Goal: Find specific fact: Find specific fact

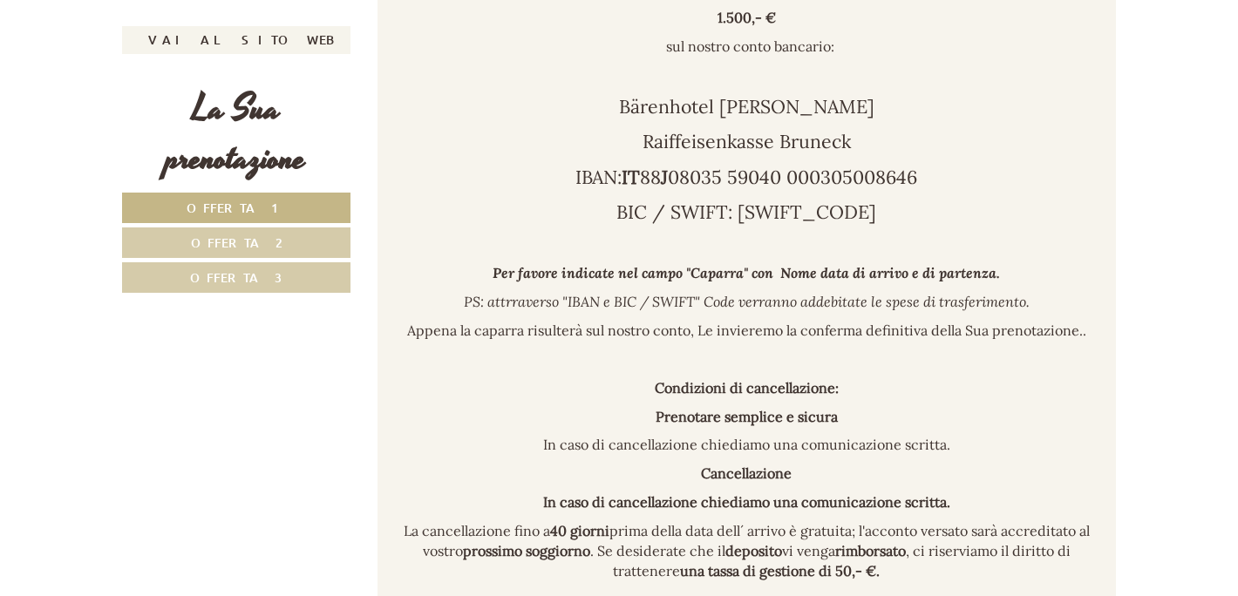
scroll to position [5138, 0]
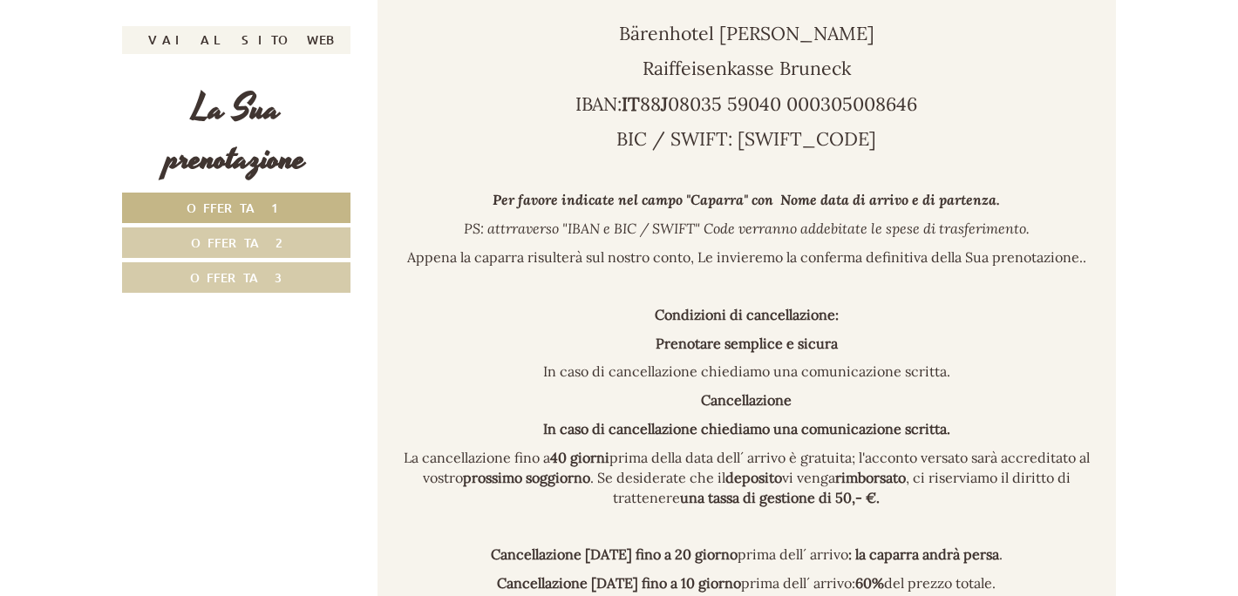
drag, startPoint x: 623, startPoint y: 71, endPoint x: 877, endPoint y: 80, distance: 253.9
click at [877, 47] on p "Bärenhotel [PERSON_NAME]" at bounding box center [747, 34] width 687 height 26
drag, startPoint x: 645, startPoint y: 103, endPoint x: 745, endPoint y: 112, distance: 100.6
click at [745, 80] on span "Raiffeisenkasse Bruneck" at bounding box center [746, 69] width 208 height 24
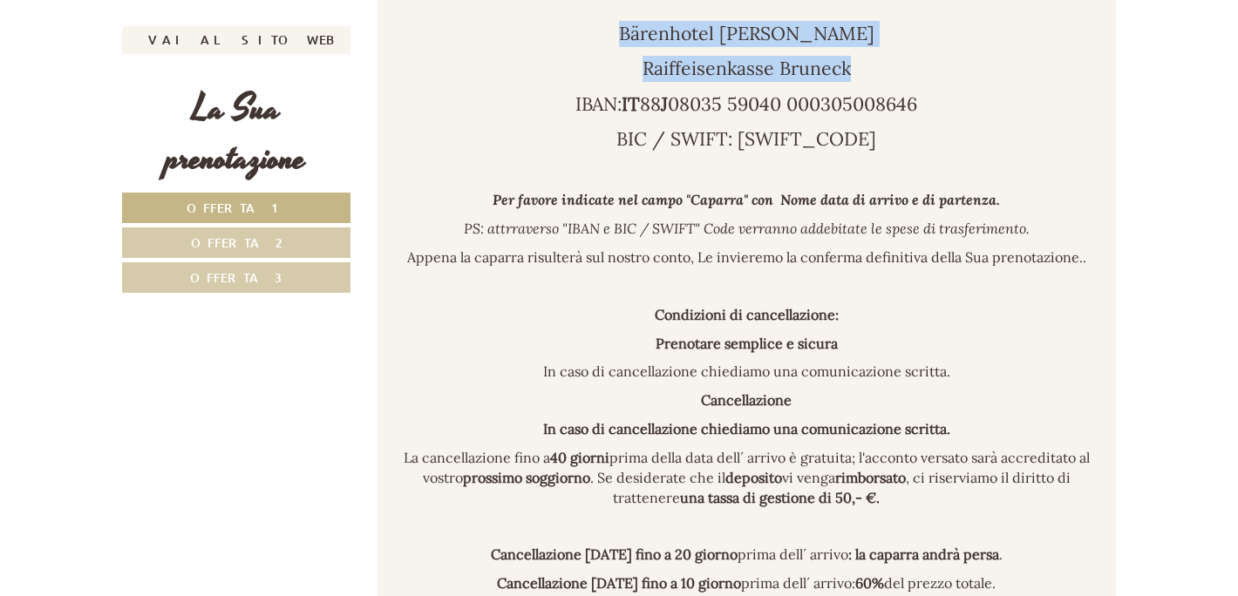
drag, startPoint x: 745, startPoint y: 112, endPoint x: 849, endPoint y: 107, distance: 103.8
click at [849, 107] on div "Le nostre condizioni di cancellazione si applicano senza eccezioni. Consigliamo…" at bounding box center [746, 255] width 739 height 1444
drag, startPoint x: 849, startPoint y: 107, endPoint x: 812, endPoint y: 105, distance: 36.7
copy div "Bärenhotel Eugen Ladstätter Raiffeisenkasse Bruneck"
drag, startPoint x: 926, startPoint y: 141, endPoint x: 562, endPoint y: 142, distance: 363.5
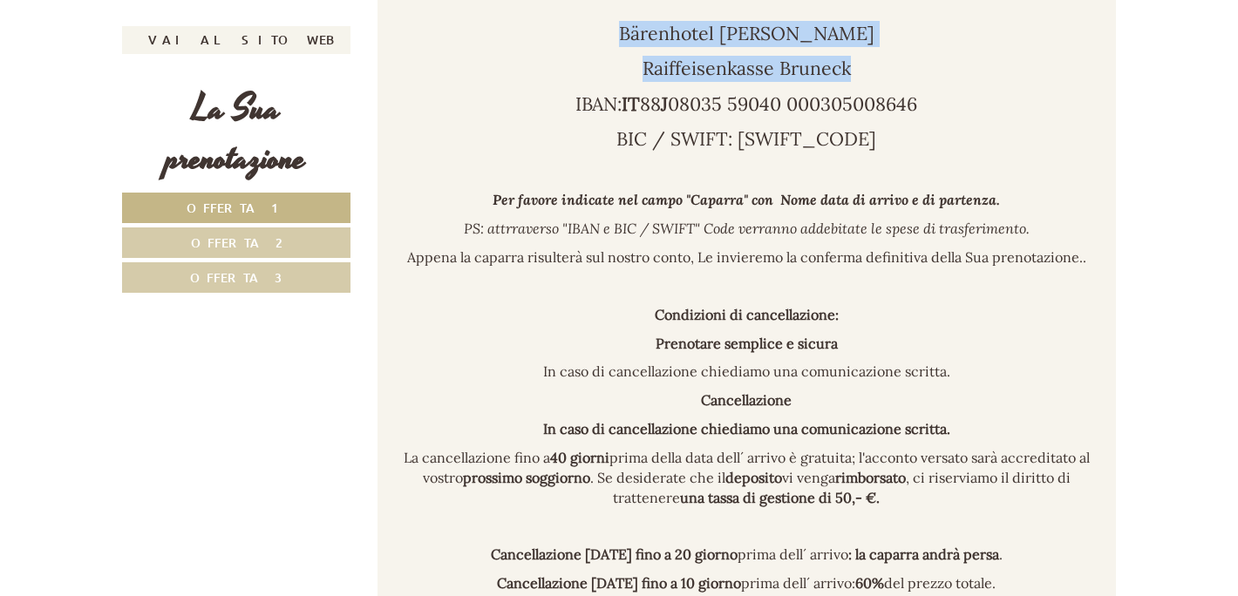
click at [562, 118] on p "IBAN: IT 88 J 08035 59040 000305008646" at bounding box center [747, 105] width 687 height 26
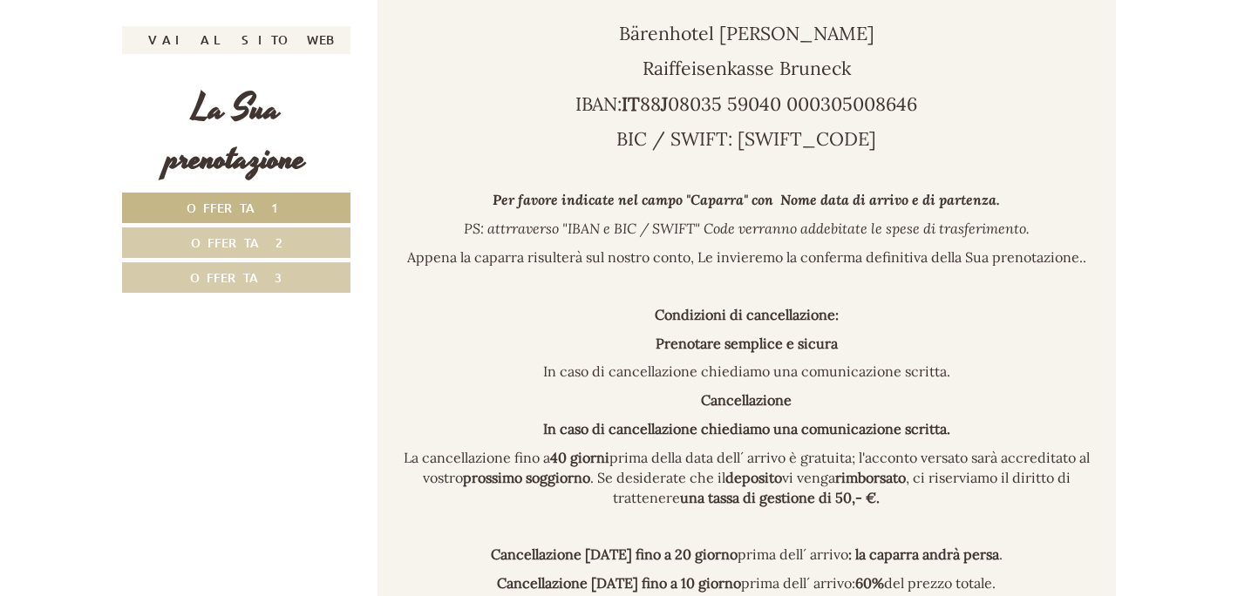
drag, startPoint x: 874, startPoint y: 147, endPoint x: 984, endPoint y: 111, distance: 116.6
click at [984, 82] on p "Raiffeisenkasse Bruneck" at bounding box center [747, 69] width 687 height 26
drag, startPoint x: 930, startPoint y: 144, endPoint x: 617, endPoint y: 154, distance: 313.1
click at [617, 118] on p "IBAN: IT 88 J 08035 59040 000305008646" at bounding box center [747, 105] width 687 height 26
drag, startPoint x: 617, startPoint y: 154, endPoint x: 744, endPoint y: 147, distance: 126.6
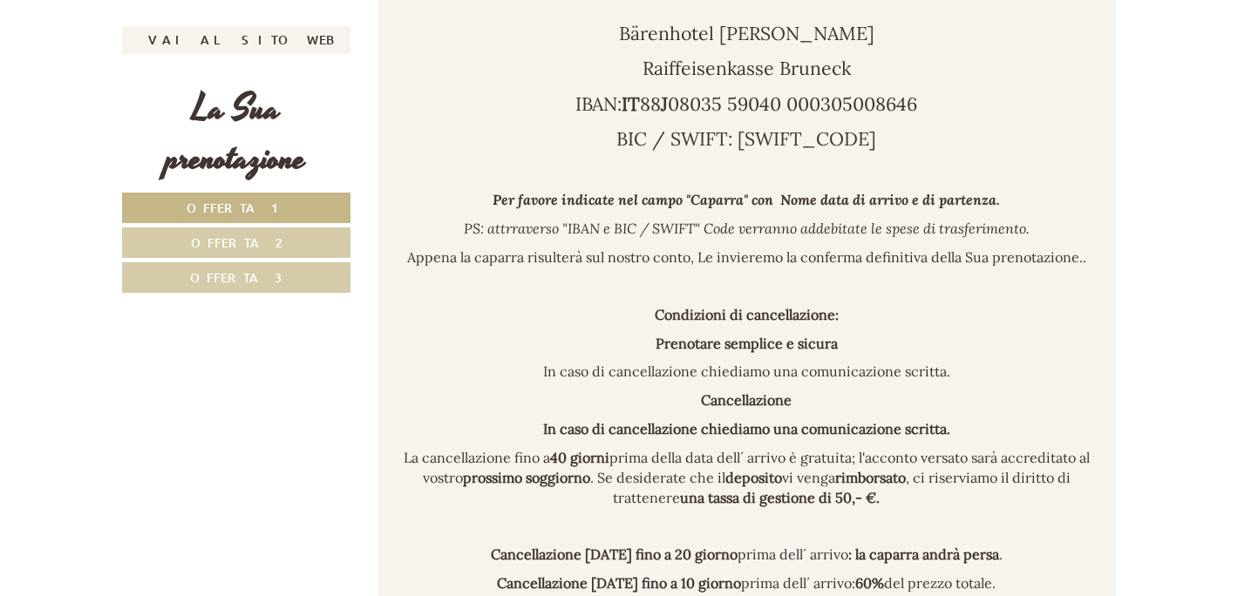
copy span "IT 88 J 08035 59040 000305008646"
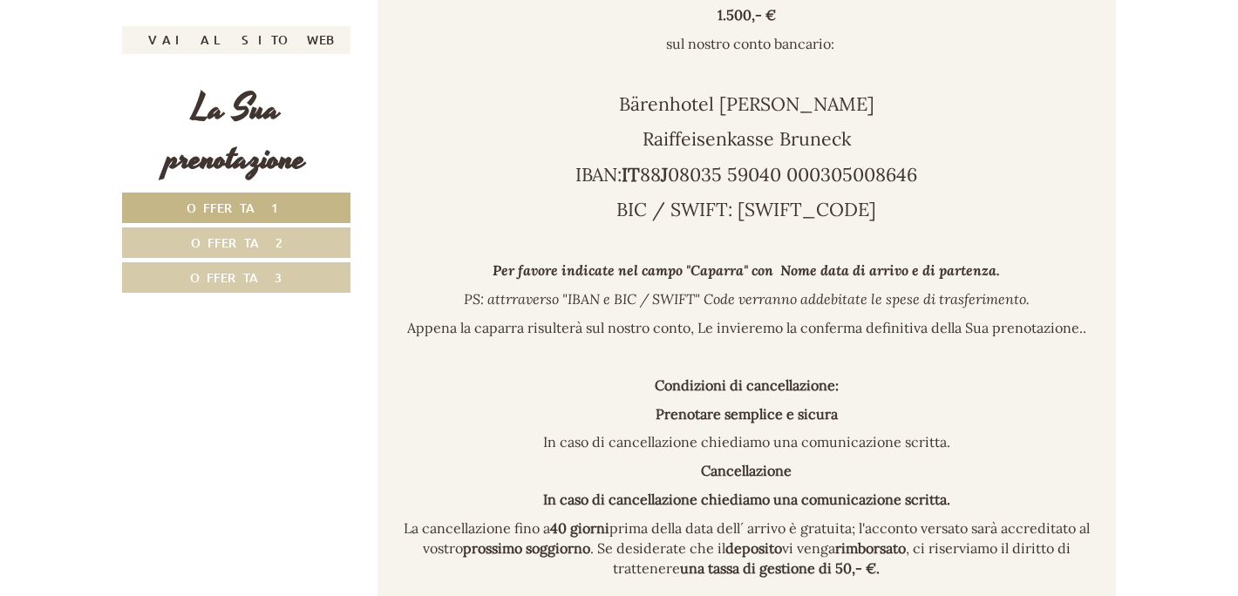
scroll to position [4955, 0]
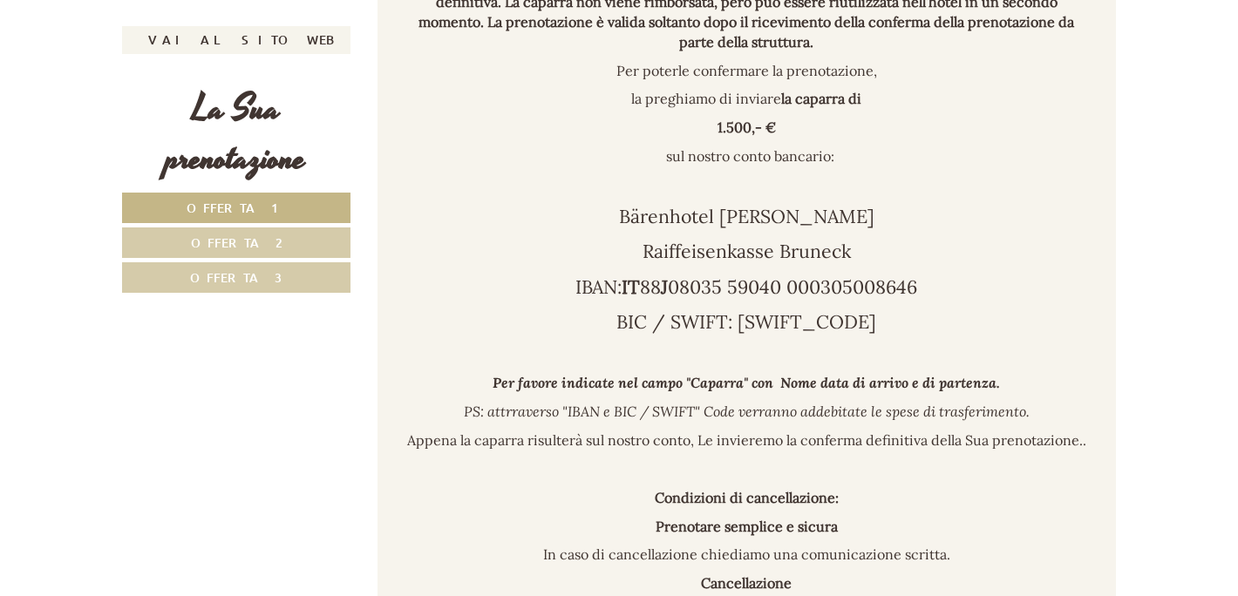
click at [1059, 230] on p "Bärenhotel [PERSON_NAME]" at bounding box center [747, 217] width 687 height 26
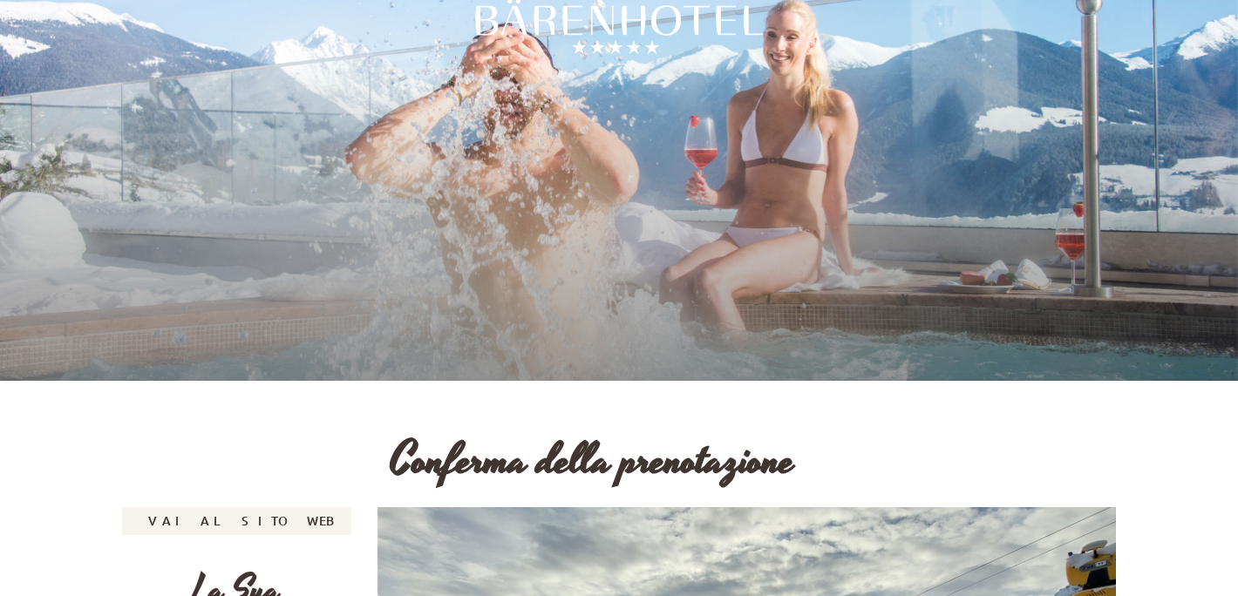
scroll to position [0, 0]
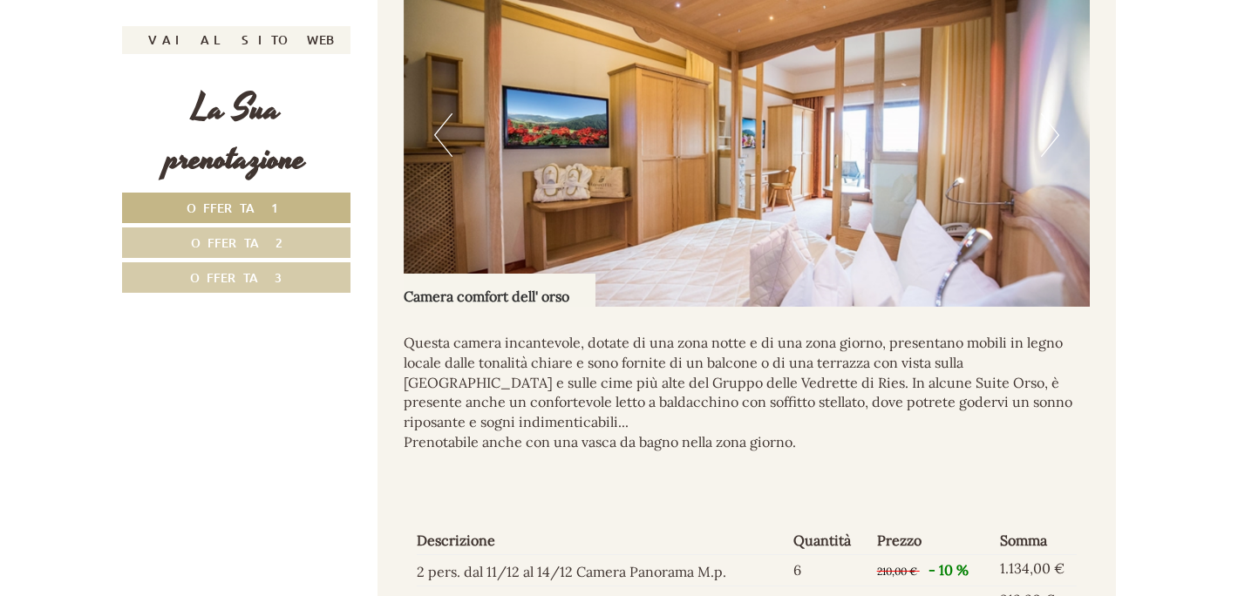
scroll to position [3487, 0]
